Goal: Information Seeking & Learning: Learn about a topic

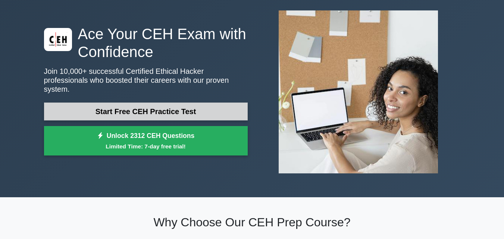
click at [112, 109] on link "Start Free CEH Practice Test" at bounding box center [146, 112] width 204 height 18
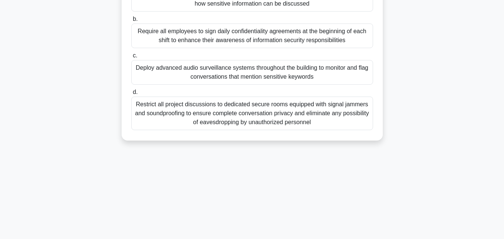
scroll to position [15, 0]
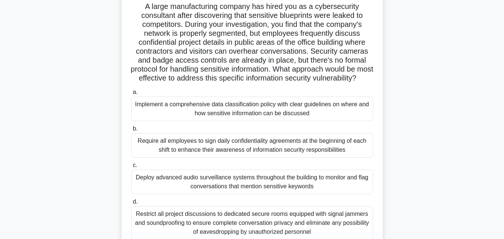
click at [227, 121] on div "Implement a comprehensive data classification policy with clear guidelines on w…" at bounding box center [252, 109] width 242 height 25
click at [131, 95] on input "a. Implement a comprehensive data classification policy with clear guidelines o…" at bounding box center [131, 92] width 0 height 5
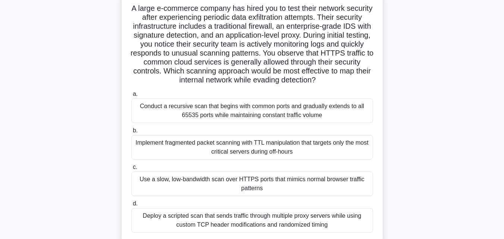
click at [227, 122] on div "Conduct a recursive scan that begins with common ports and gradually extends to…" at bounding box center [252, 111] width 242 height 25
click at [131, 97] on input "a. Conduct a recursive scan that begins with common ports and gradually extends…" at bounding box center [131, 94] width 0 height 5
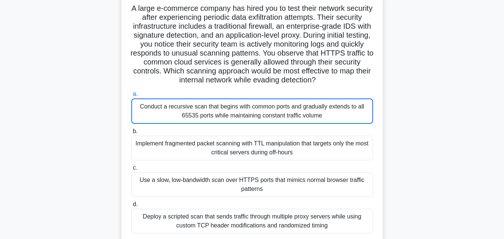
click at [227, 122] on div "Conduct a recursive scan that begins with common ports and gradually extends to…" at bounding box center [252, 111] width 242 height 25
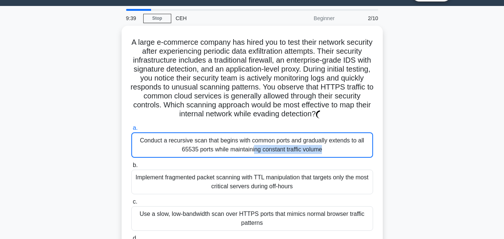
scroll to position [0, 0]
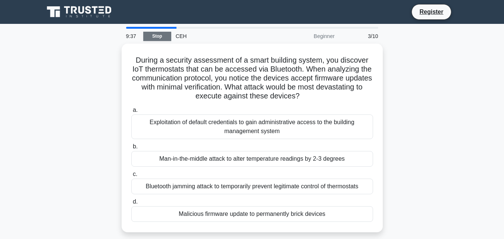
click at [150, 35] on link "Stop" at bounding box center [157, 36] width 28 height 9
